Goal: Information Seeking & Learning: Find specific fact

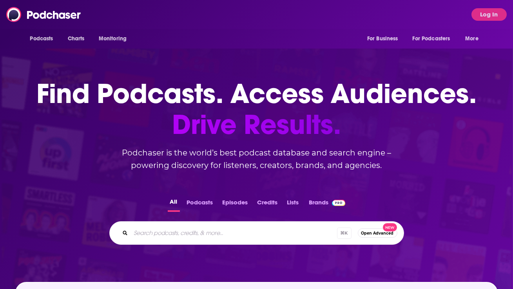
click at [481, 7] on div "Podcasts Charts Monitoring For Business For Podcasters More Log In" at bounding box center [256, 14] width 513 height 29
click at [481, 18] on button "Log In" at bounding box center [489, 14] width 35 height 13
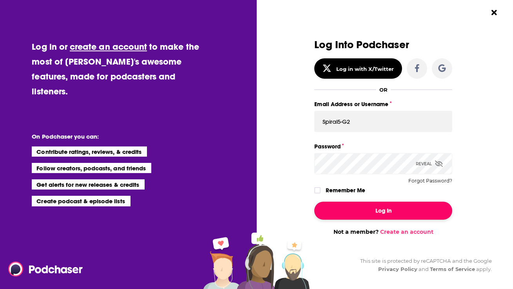
click at [367, 209] on button "Log In" at bounding box center [383, 211] width 138 height 18
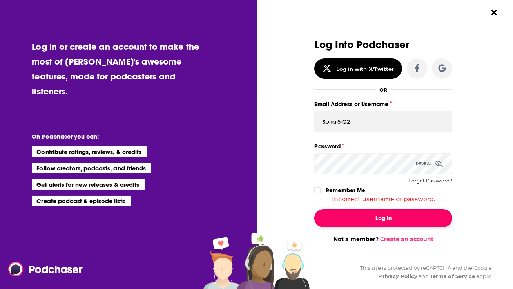
click at [367, 214] on button "Log In" at bounding box center [383, 218] width 138 height 18
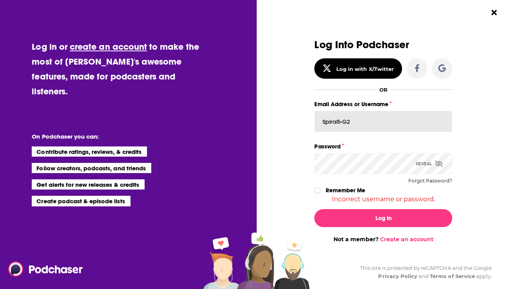
click at [358, 124] on input "Spiral5-G2" at bounding box center [383, 121] width 138 height 21
paste input "1"
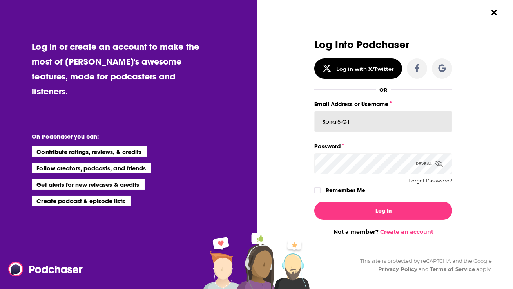
type input "Spiral5-G1"
click at [318, 188] on span "Dialog" at bounding box center [317, 190] width 5 height 5
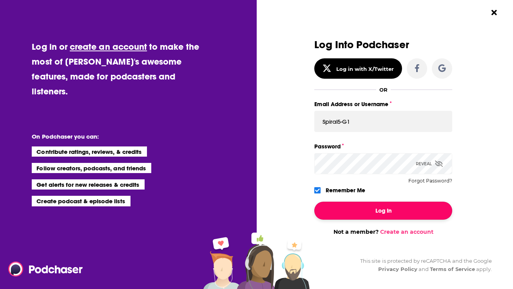
click at [333, 211] on button "Log In" at bounding box center [383, 211] width 138 height 18
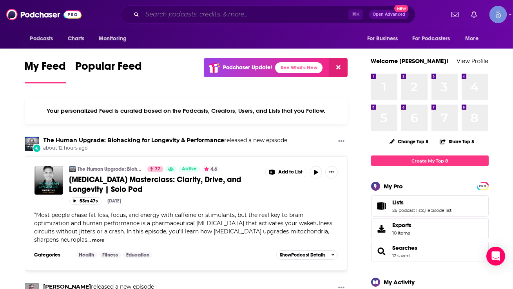
click at [223, 11] on input "Search podcasts, credits, & more..." at bounding box center [245, 14] width 206 height 13
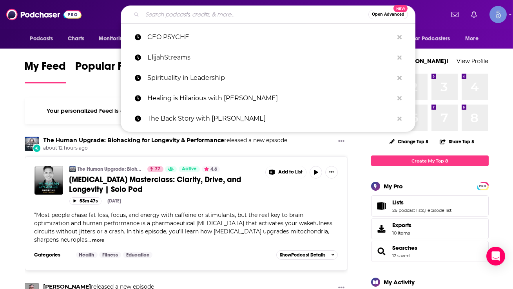
paste input "[PERSON_NAME] Limitless Podcast"
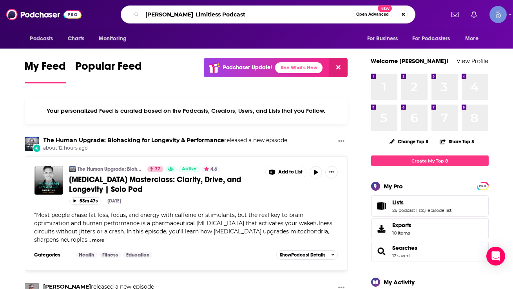
type input "[PERSON_NAME] Limitless Podcast"
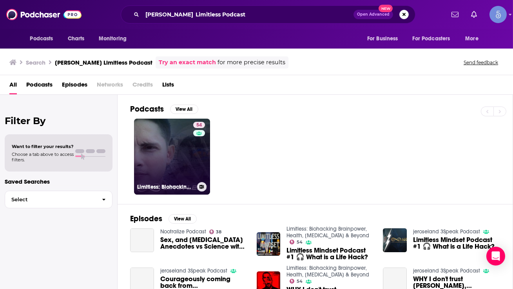
click at [191, 164] on link "54 Limitless: Biohacking Brainpower, Health, [MEDICAL_DATA] & Beyond" at bounding box center [172, 157] width 76 height 76
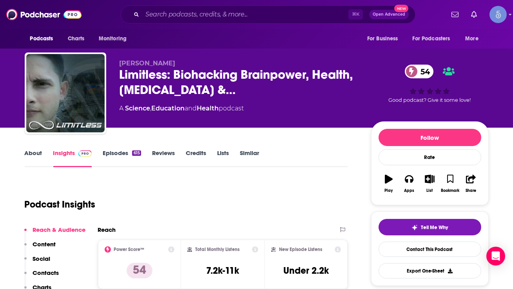
drag, startPoint x: 118, startPoint y: 64, endPoint x: 186, endPoint y: 62, distance: 68.3
click at [186, 62] on div "[PERSON_NAME] Limitless: Biohacking Brainpower, Health, [MEDICAL_DATA] &… 54 A …" at bounding box center [257, 95] width 464 height 85
copy span "[PERSON_NAME]"
